Goal: Information Seeking & Learning: Learn about a topic

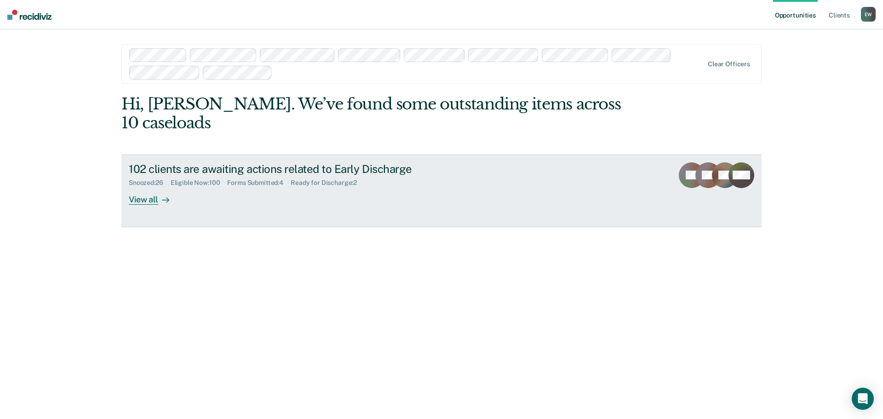
click at [139, 187] on div "View all" at bounding box center [154, 196] width 51 height 18
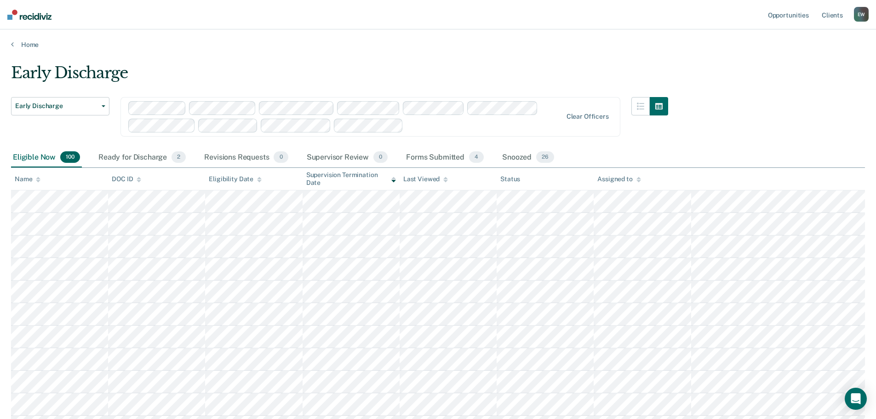
click at [617, 175] on div "Assigned to" at bounding box center [618, 179] width 43 height 8
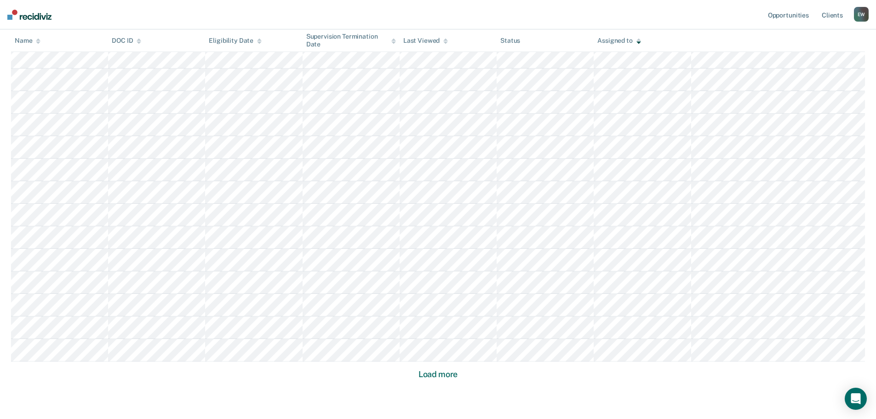
scroll to position [547, 0]
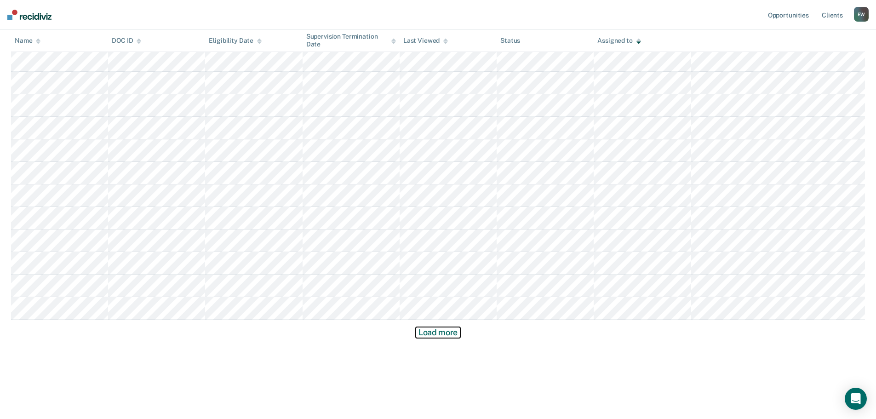
click at [445, 333] on button "Load more" at bounding box center [438, 332] width 45 height 11
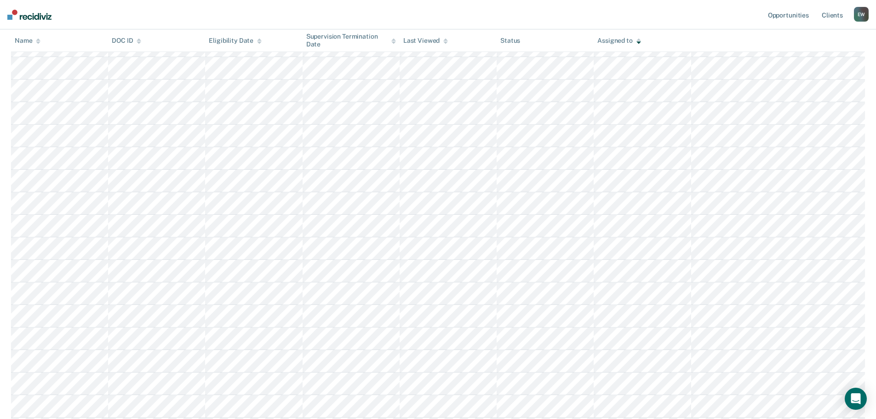
scroll to position [455, 0]
